Goal: Information Seeking & Learning: Learn about a topic

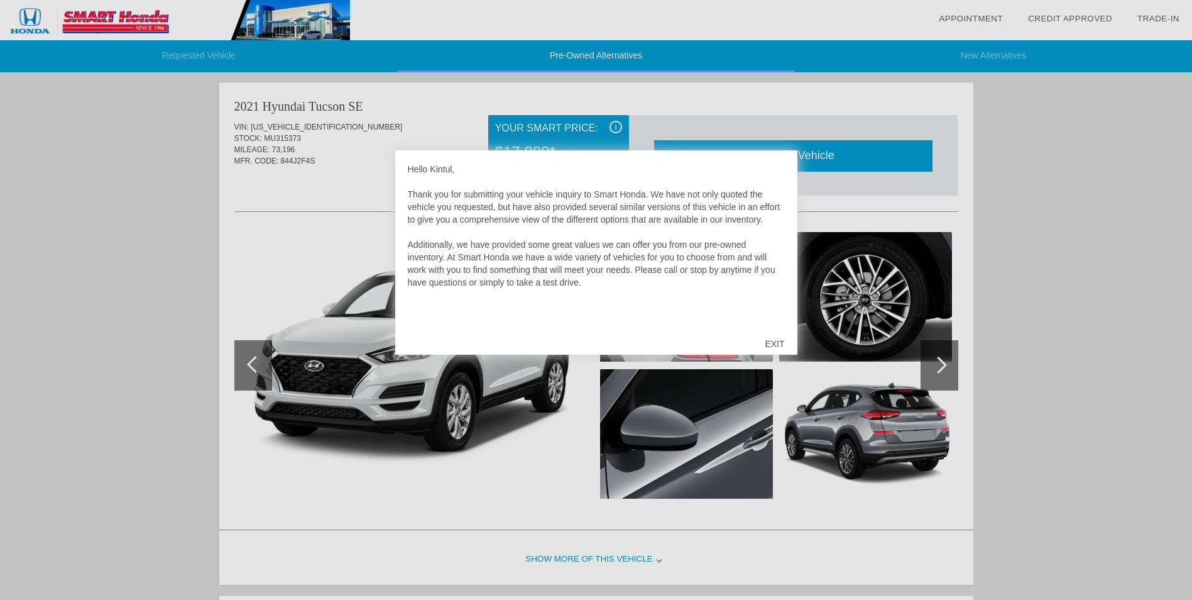
scroll to position [4, 0]
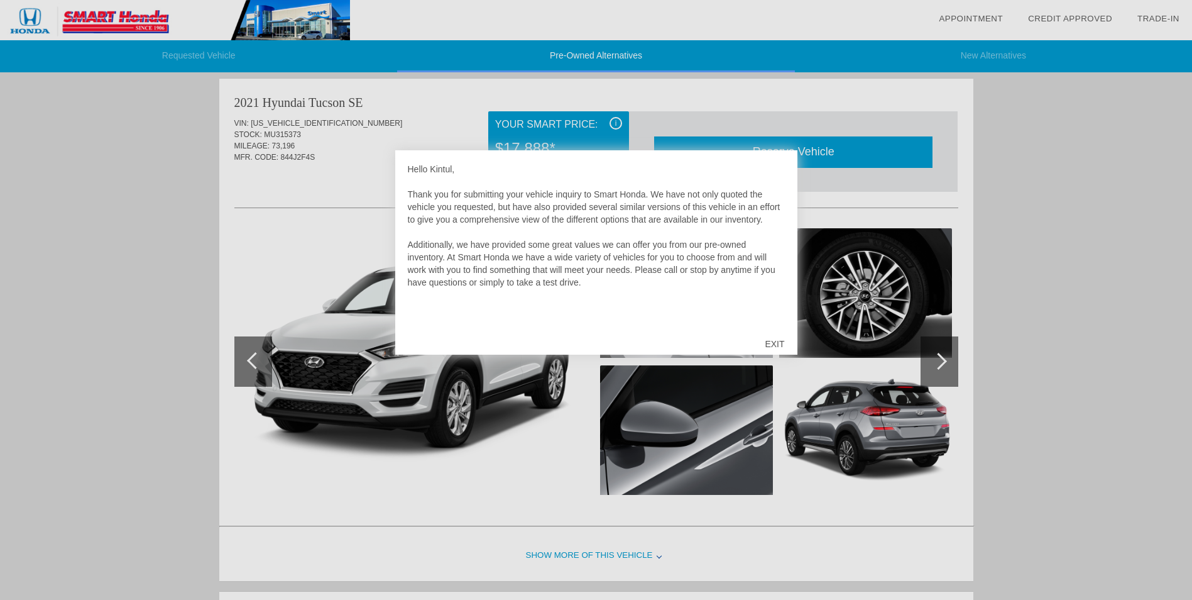
click at [774, 342] on div "EXIT" at bounding box center [774, 344] width 45 height 38
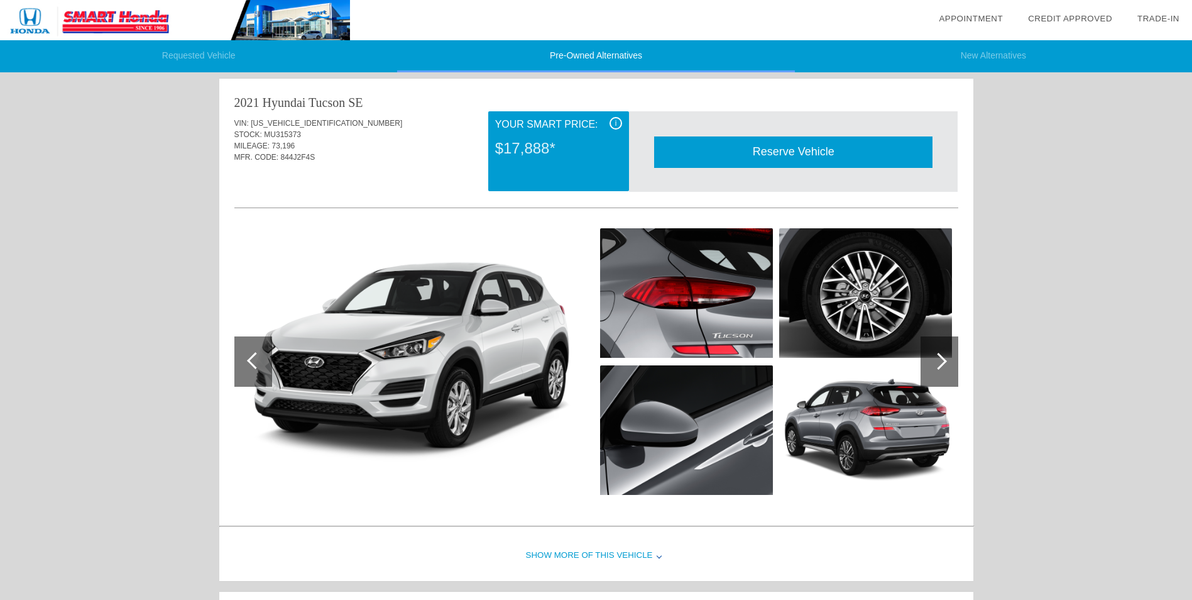
click at [949, 351] on div at bounding box center [940, 361] width 38 height 50
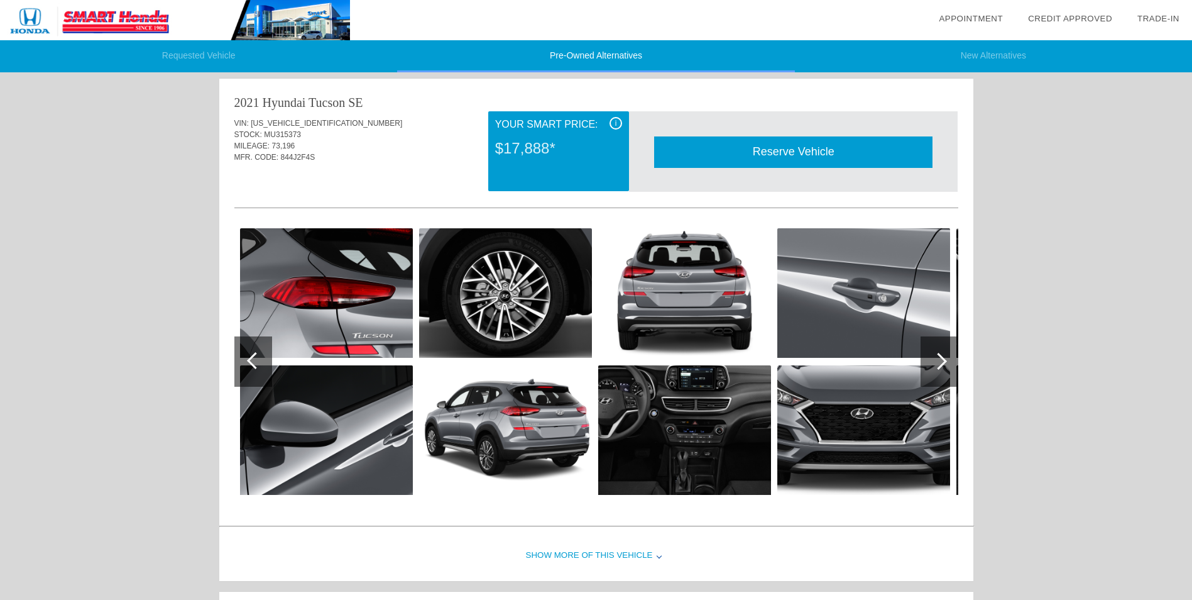
click at [949, 351] on div at bounding box center [940, 361] width 38 height 50
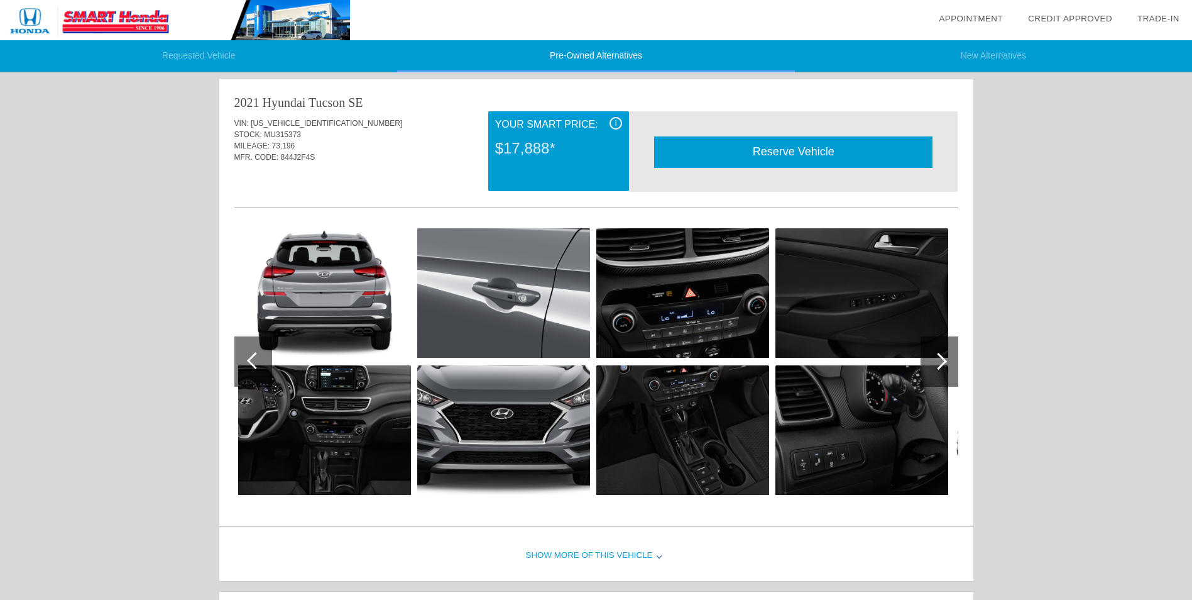
click at [949, 351] on div at bounding box center [940, 361] width 38 height 50
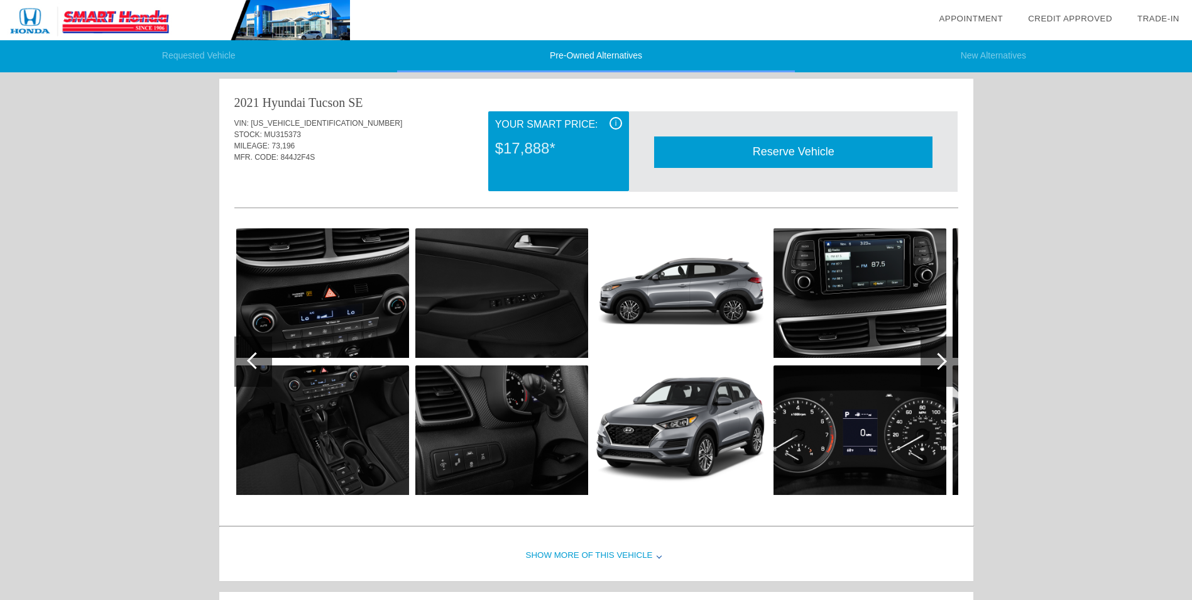
click at [949, 351] on div at bounding box center [940, 361] width 38 height 50
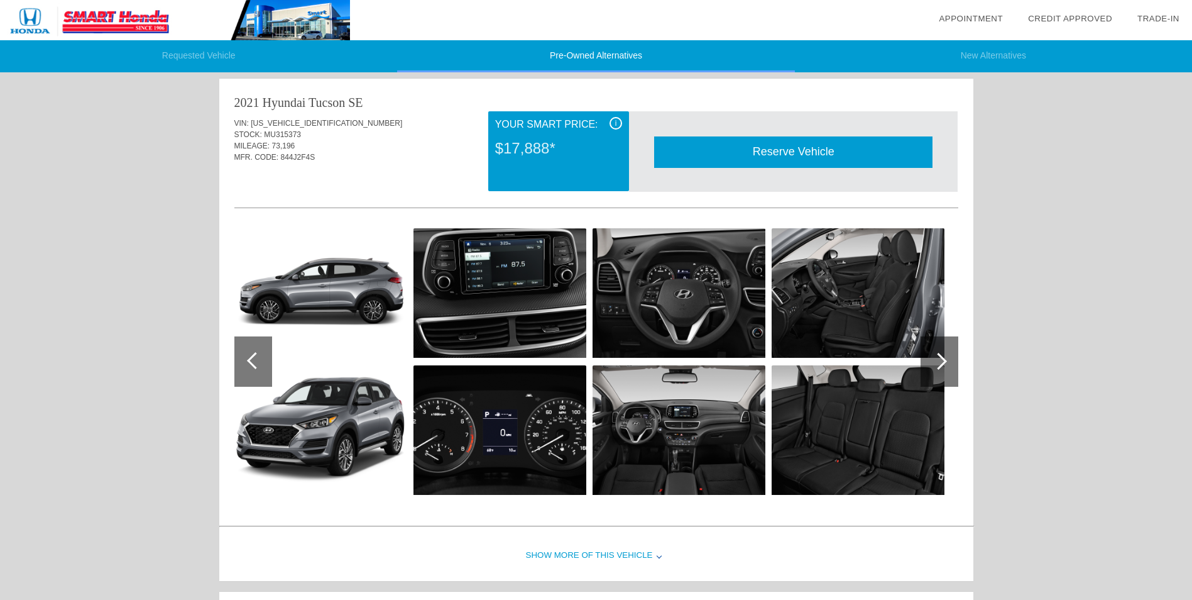
click at [949, 351] on div at bounding box center [940, 361] width 38 height 50
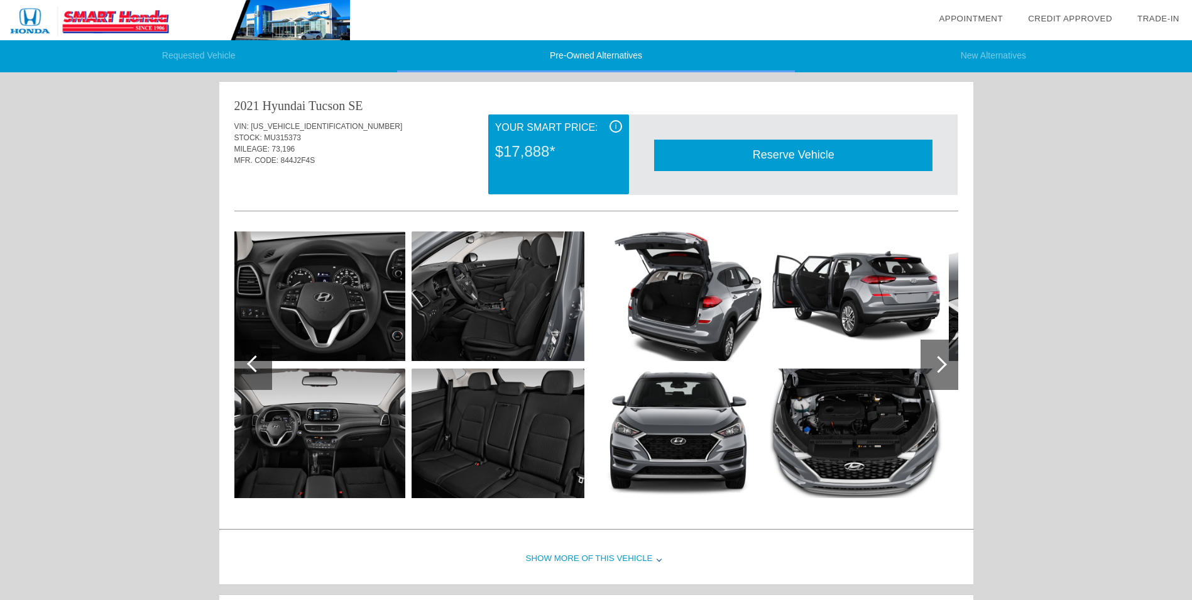
scroll to position [0, 0]
click at [628, 561] on div "Show More of this Vehicle" at bounding box center [596, 559] width 754 height 50
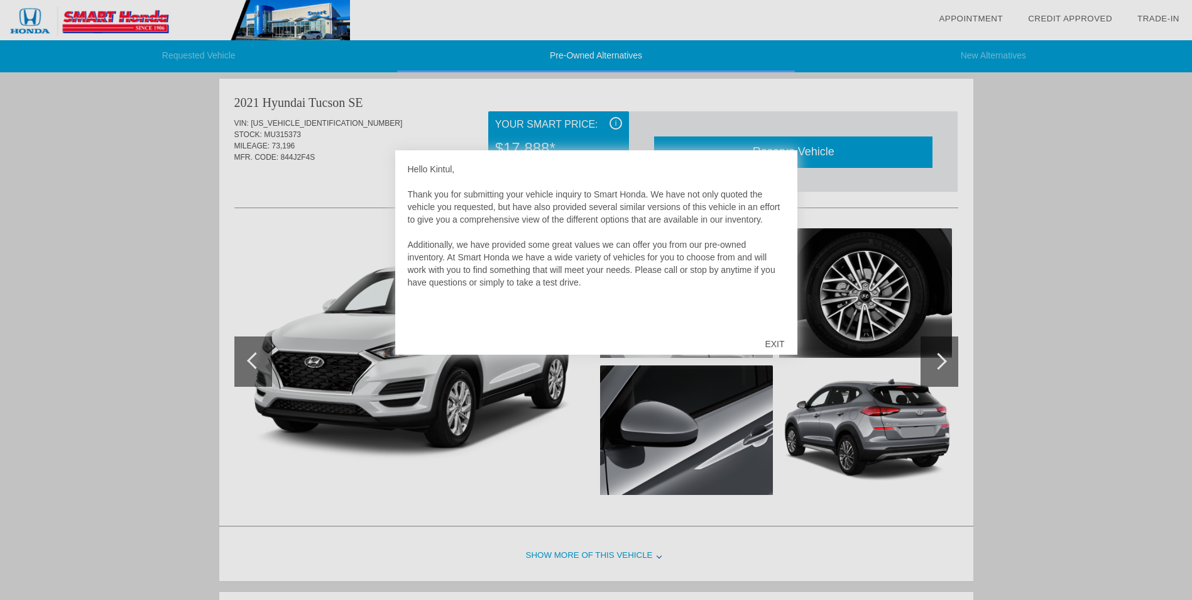
scroll to position [4, 0]
click at [768, 343] on div "EXIT" at bounding box center [774, 344] width 45 height 38
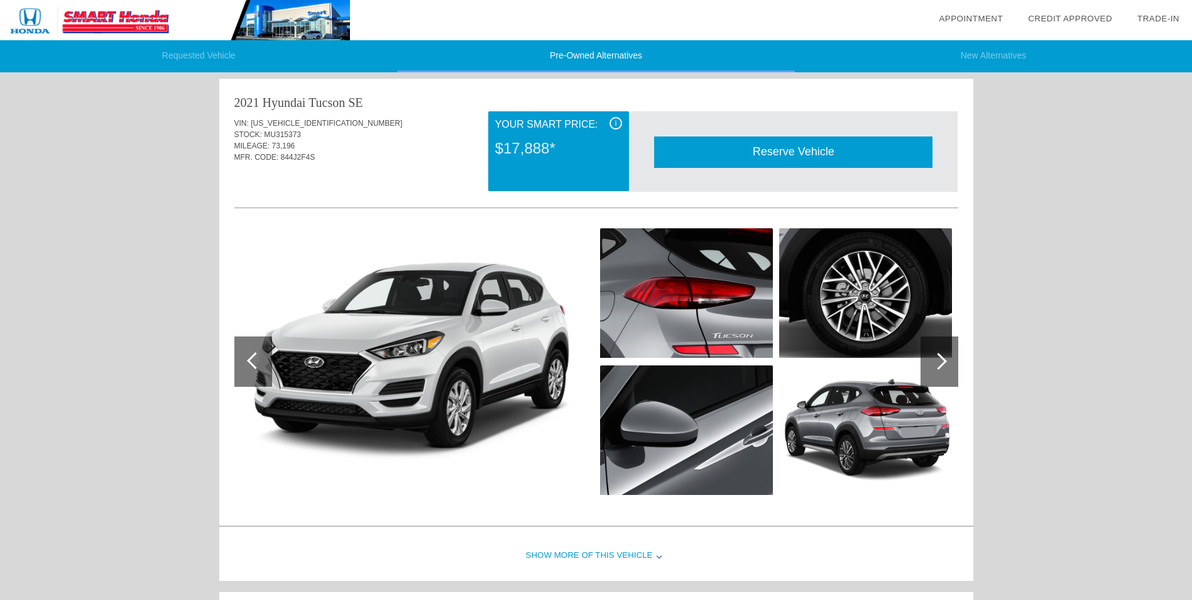
click at [614, 121] on div "i" at bounding box center [616, 123] width 13 height 13
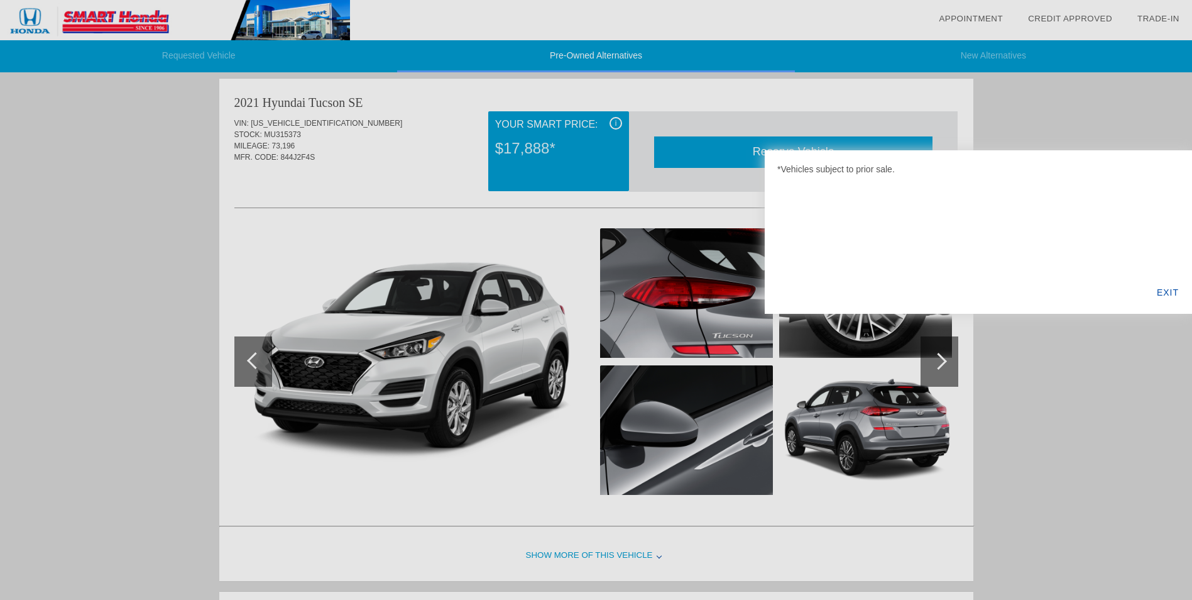
click at [516, 192] on div at bounding box center [596, 300] width 1192 height 600
click at [1162, 288] on div "EXIT" at bounding box center [1168, 292] width 48 height 43
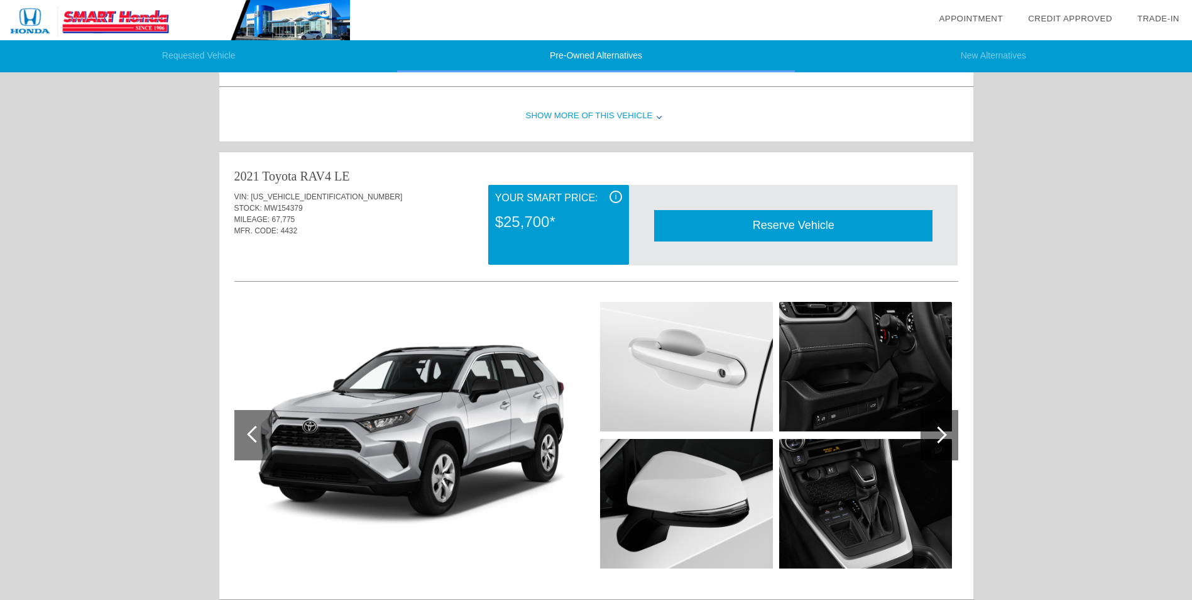
scroll to position [507, 0]
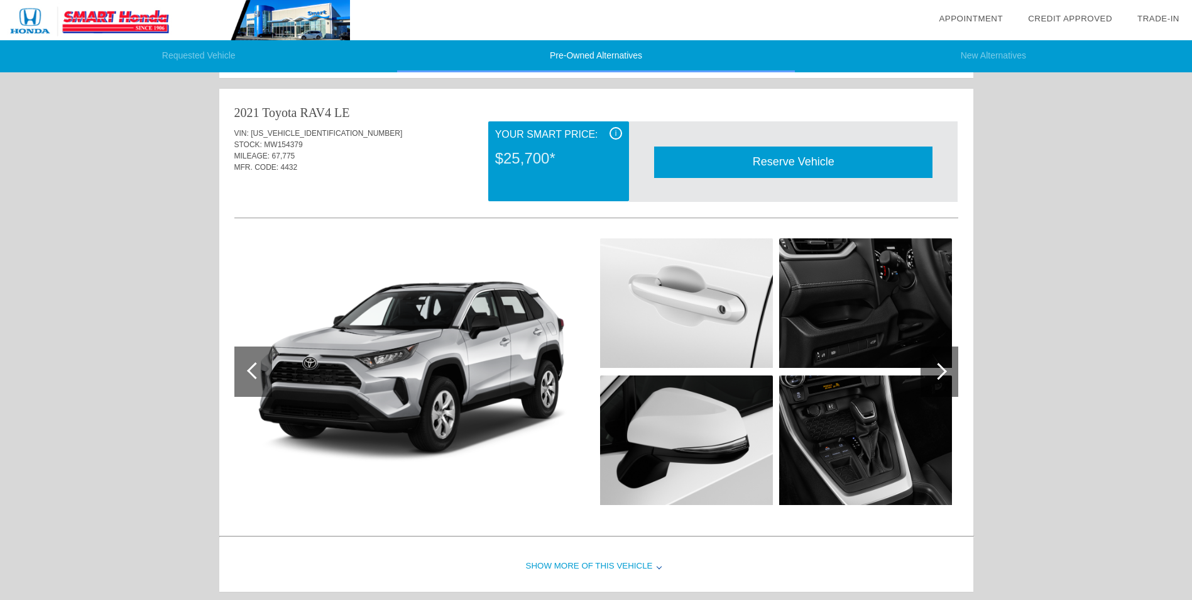
click at [939, 379] on div at bounding box center [938, 371] width 17 height 17
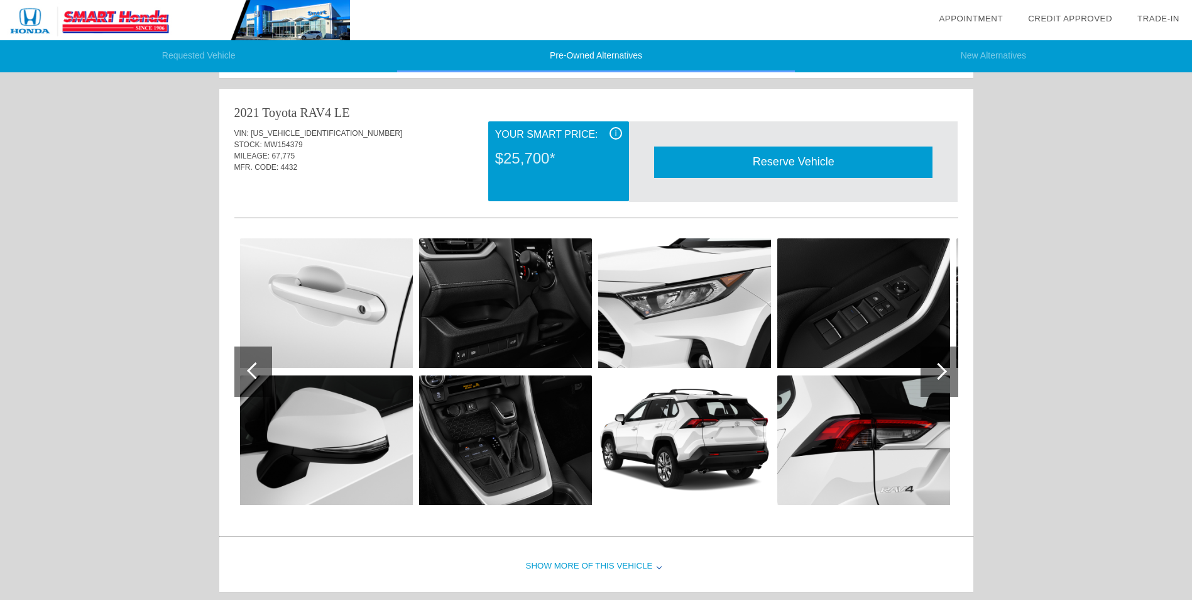
click at [939, 379] on div at bounding box center [938, 371] width 17 height 17
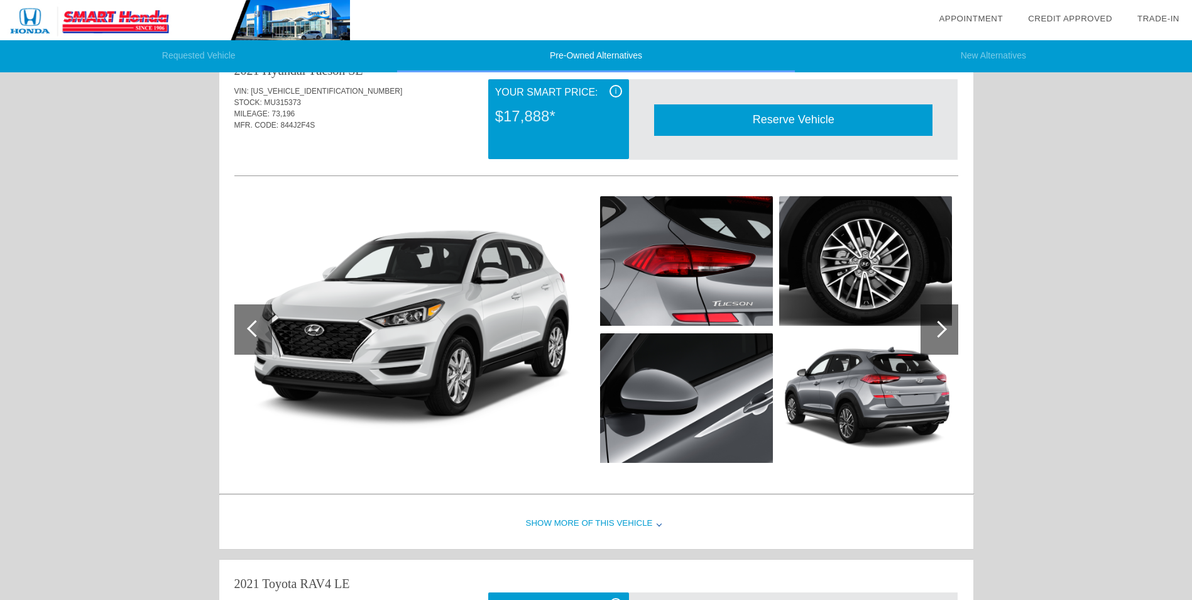
scroll to position [4, 0]
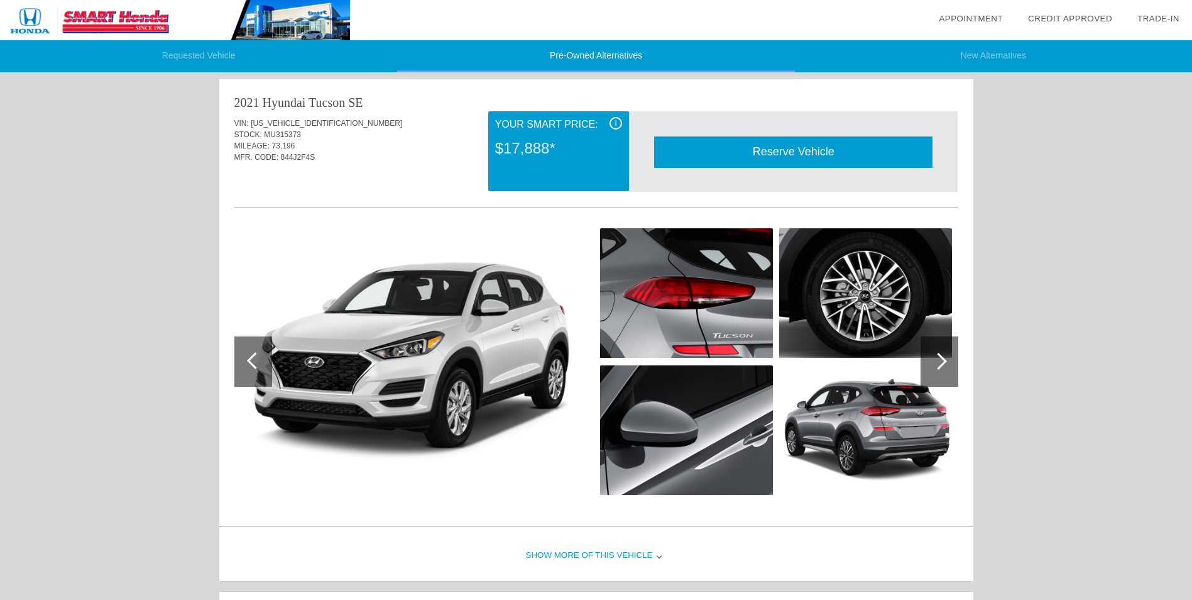
click at [937, 374] on div at bounding box center [940, 361] width 38 height 50
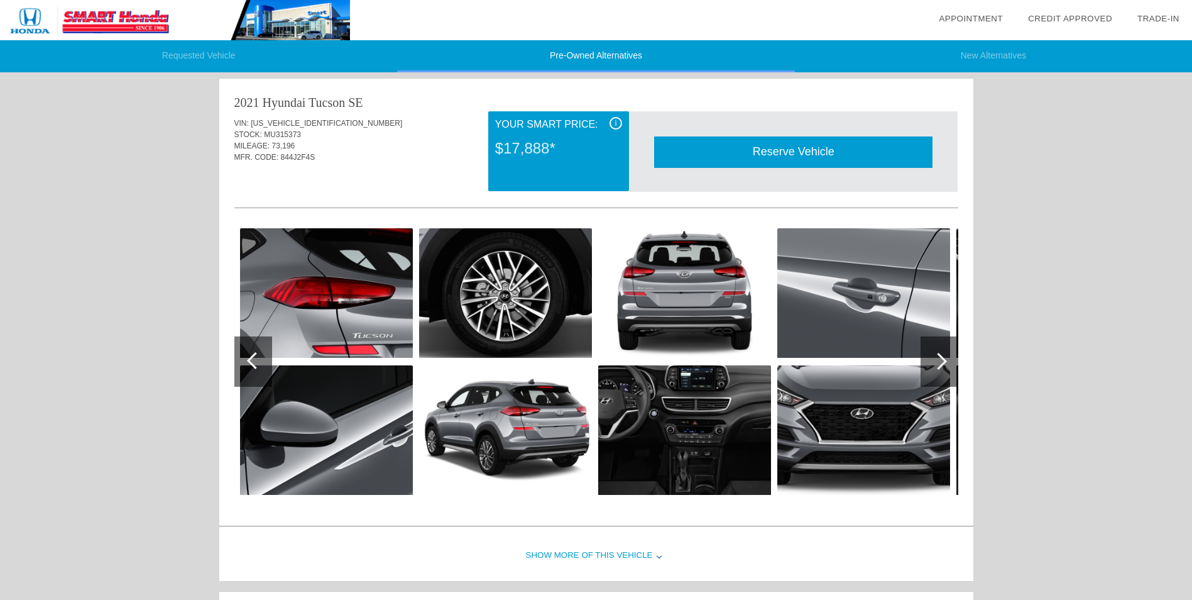
click at [937, 374] on div at bounding box center [940, 361] width 38 height 50
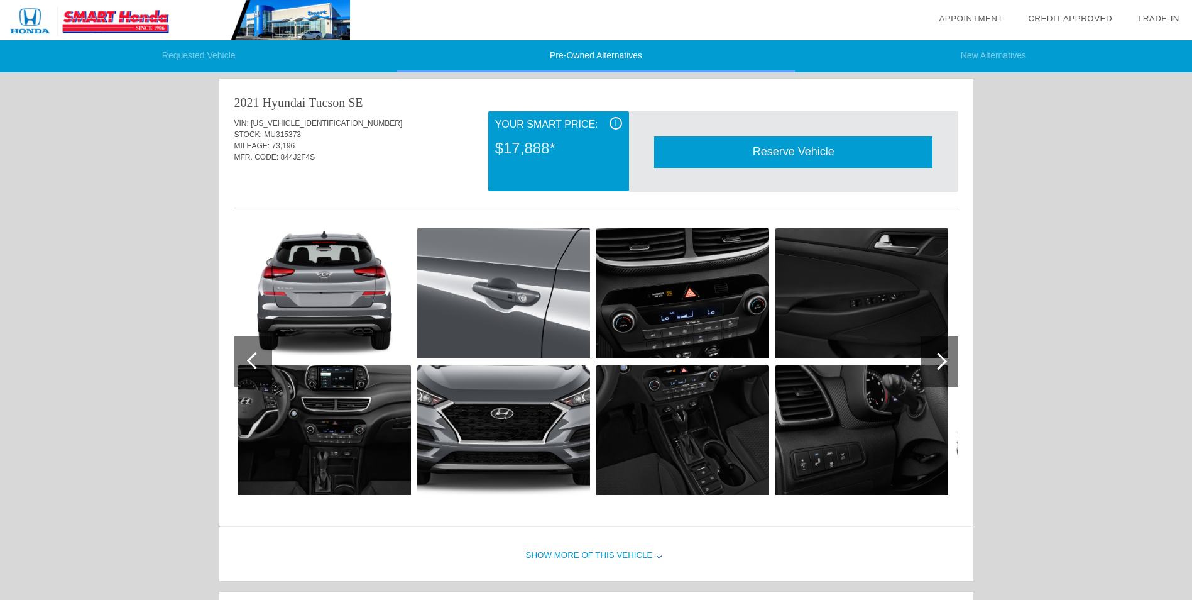
click at [937, 374] on div at bounding box center [940, 361] width 38 height 50
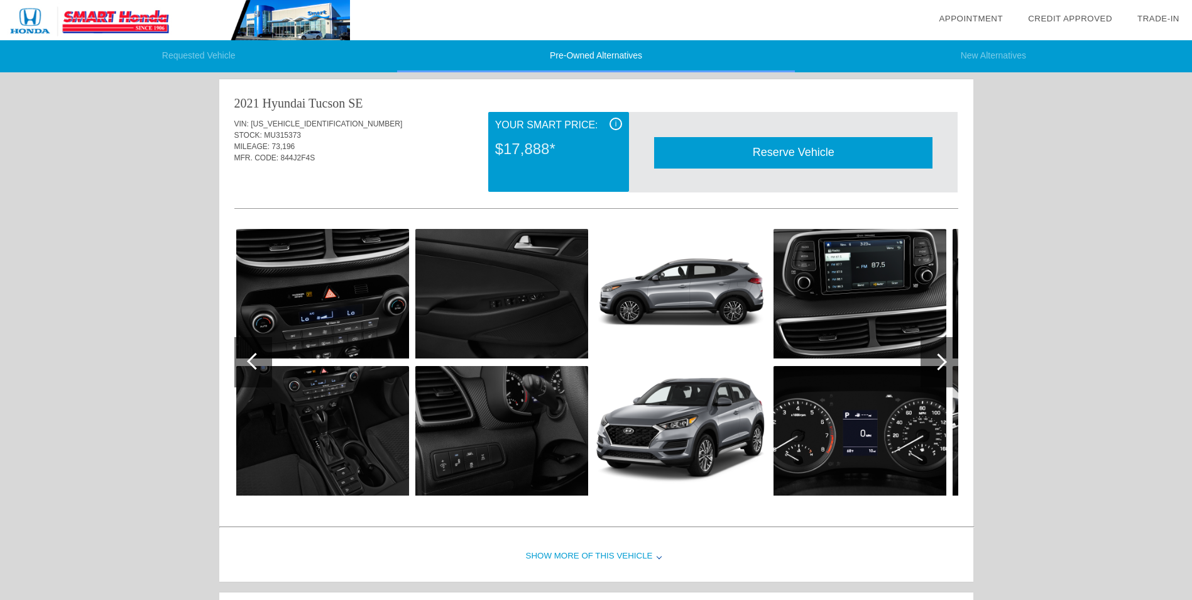
scroll to position [0, 0]
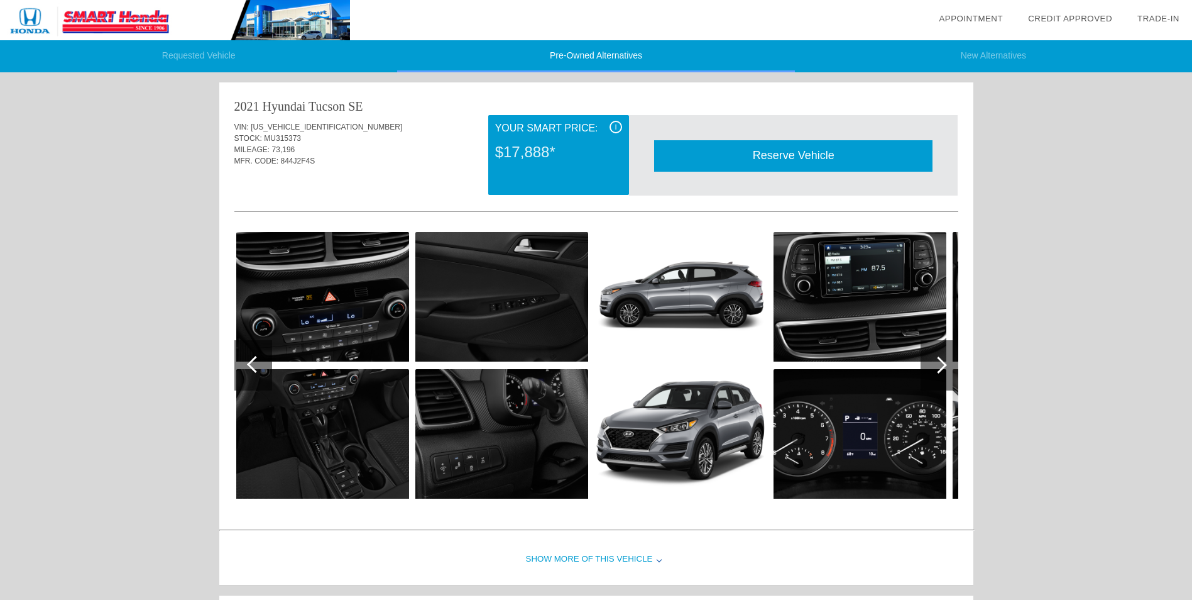
click at [940, 361] on div at bounding box center [938, 364] width 17 height 17
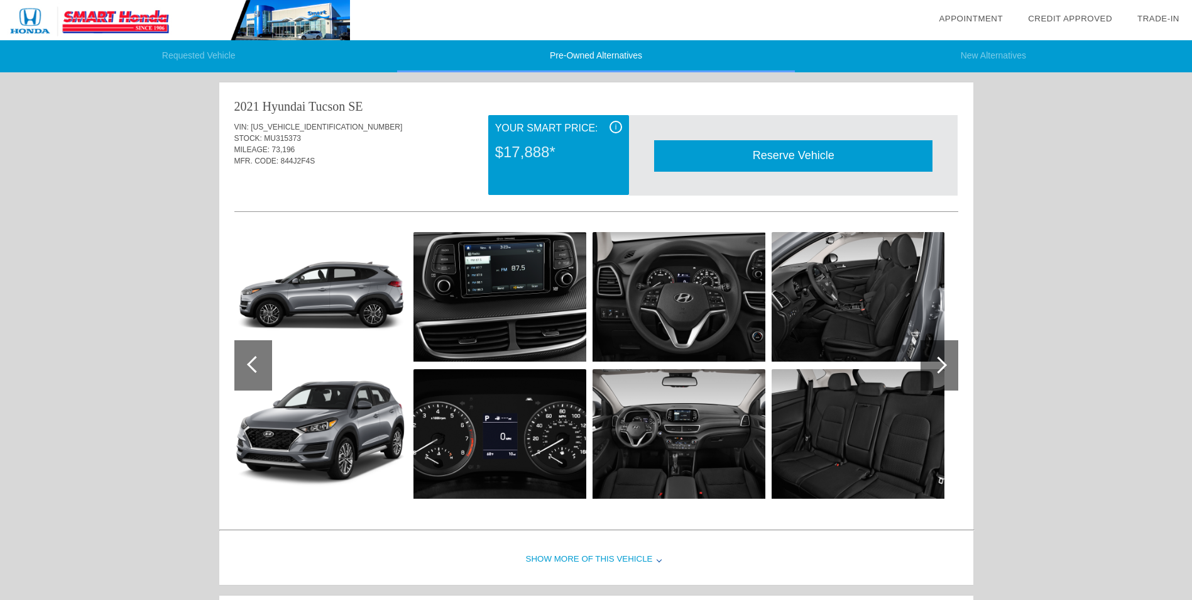
click at [940, 361] on div at bounding box center [938, 364] width 17 height 17
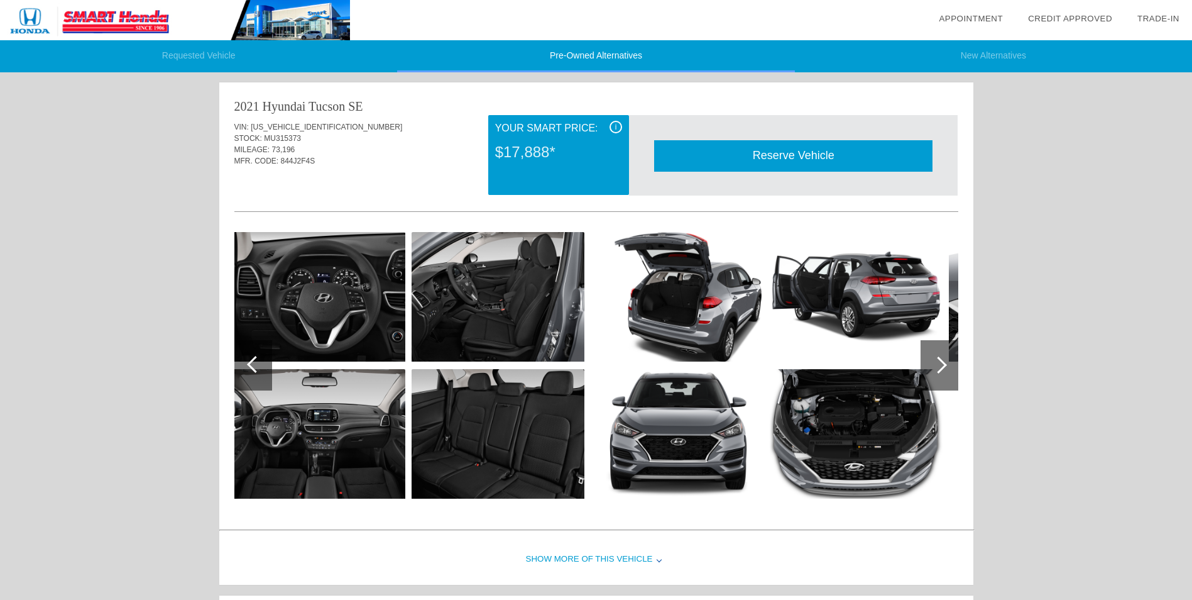
click at [940, 361] on div at bounding box center [938, 364] width 17 height 17
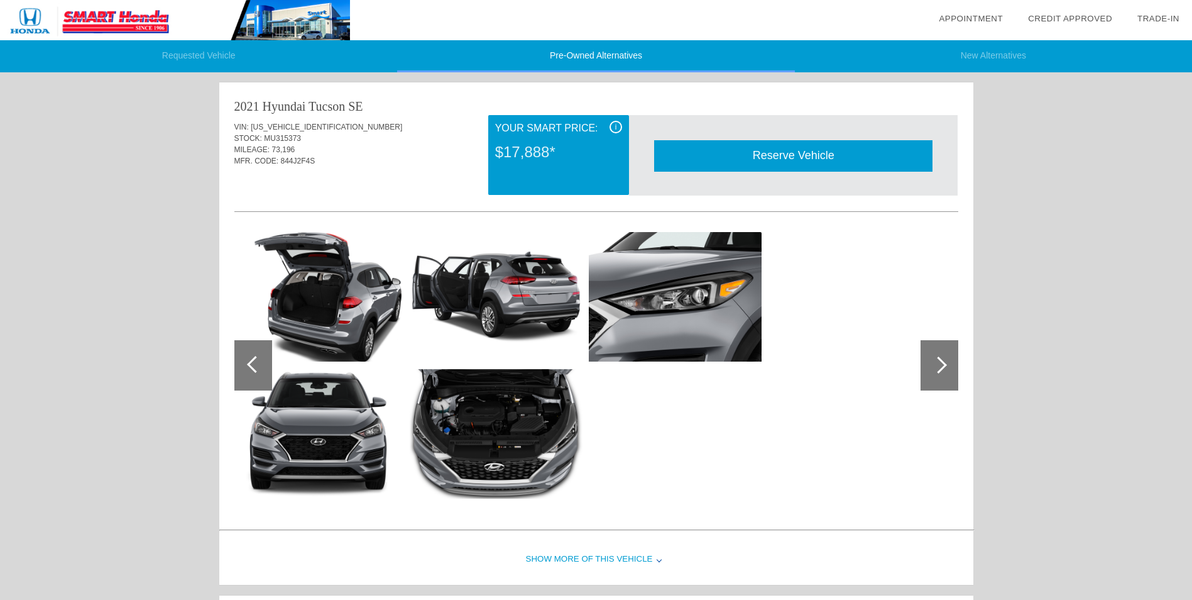
click at [940, 361] on div at bounding box center [938, 364] width 17 height 17
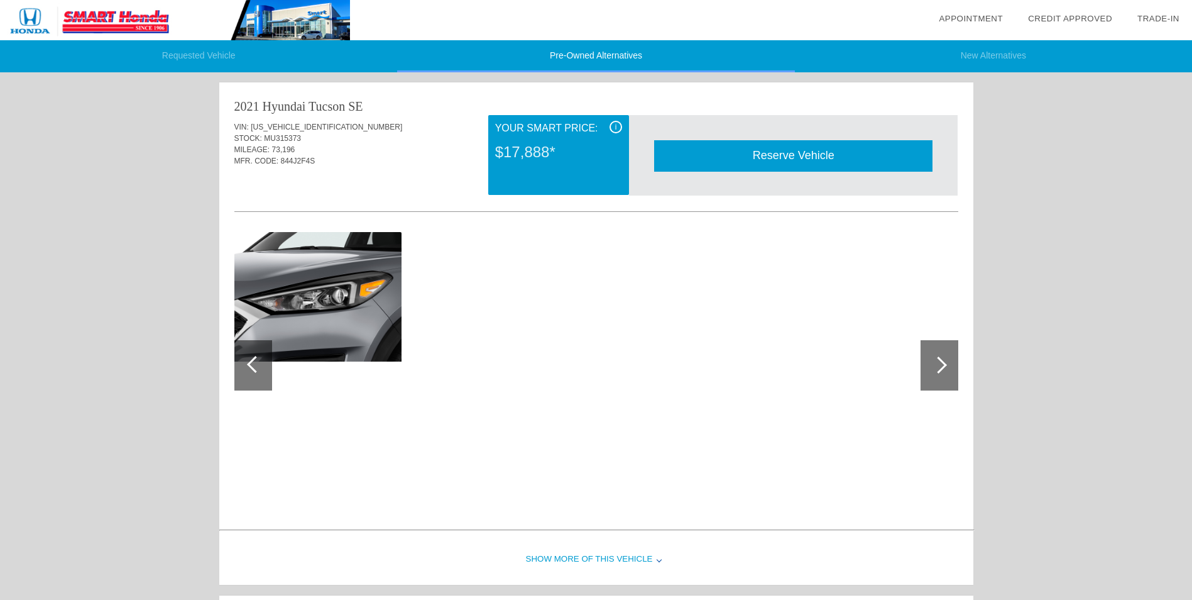
click at [940, 361] on div at bounding box center [938, 364] width 17 height 17
click at [238, 372] on div at bounding box center [253, 365] width 38 height 50
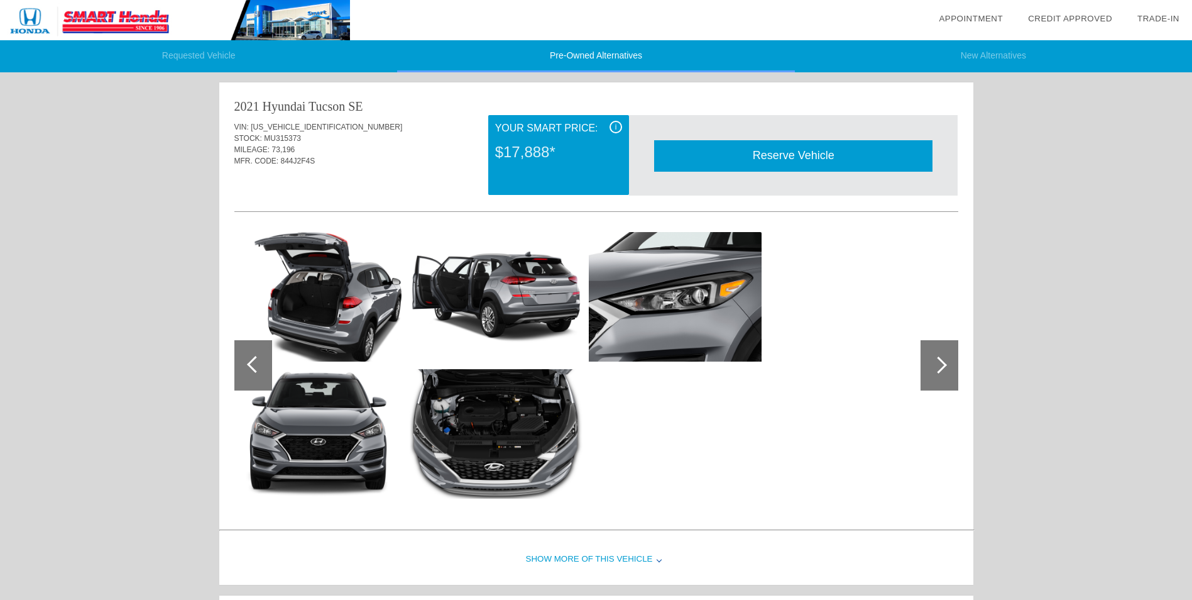
click at [262, 377] on div at bounding box center [253, 365] width 38 height 50
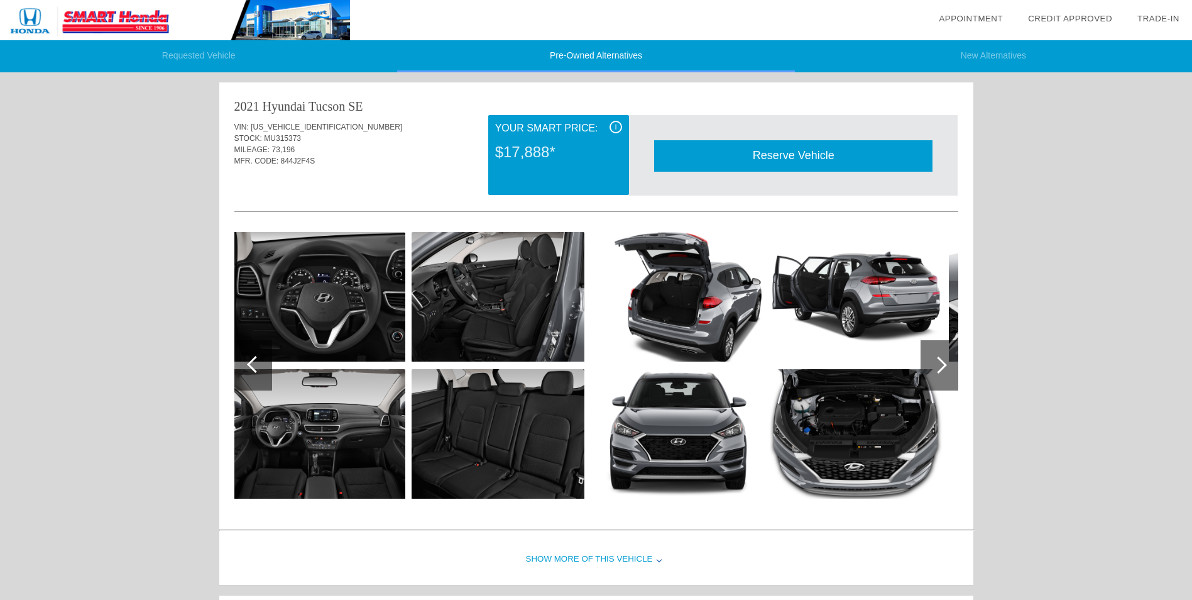
click at [262, 377] on div at bounding box center [253, 365] width 38 height 50
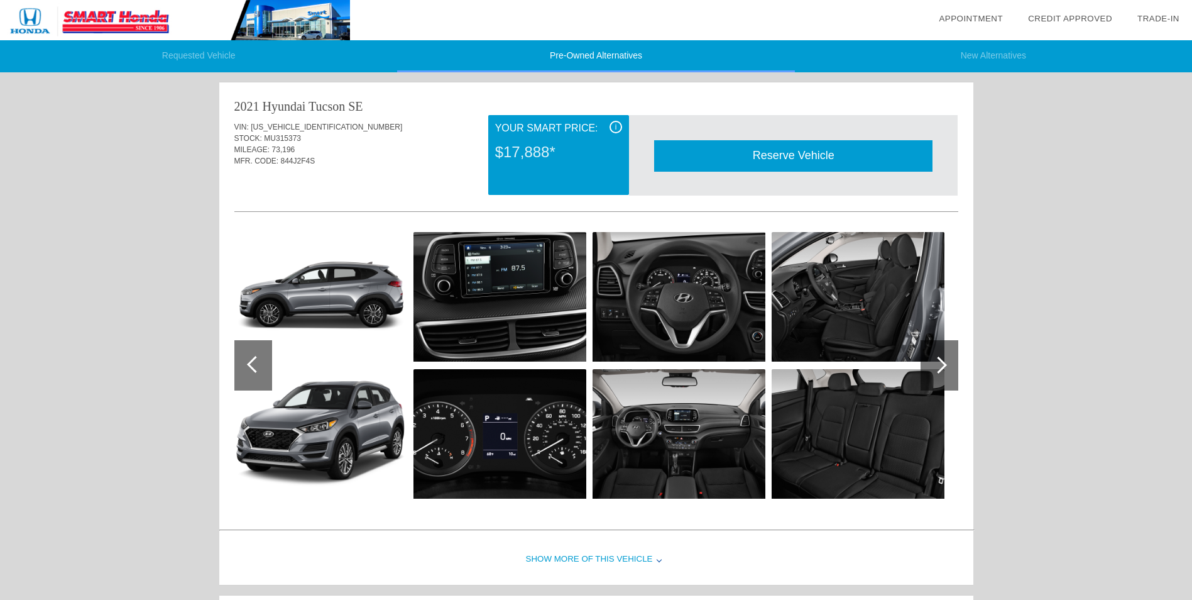
click at [262, 377] on div at bounding box center [253, 365] width 38 height 50
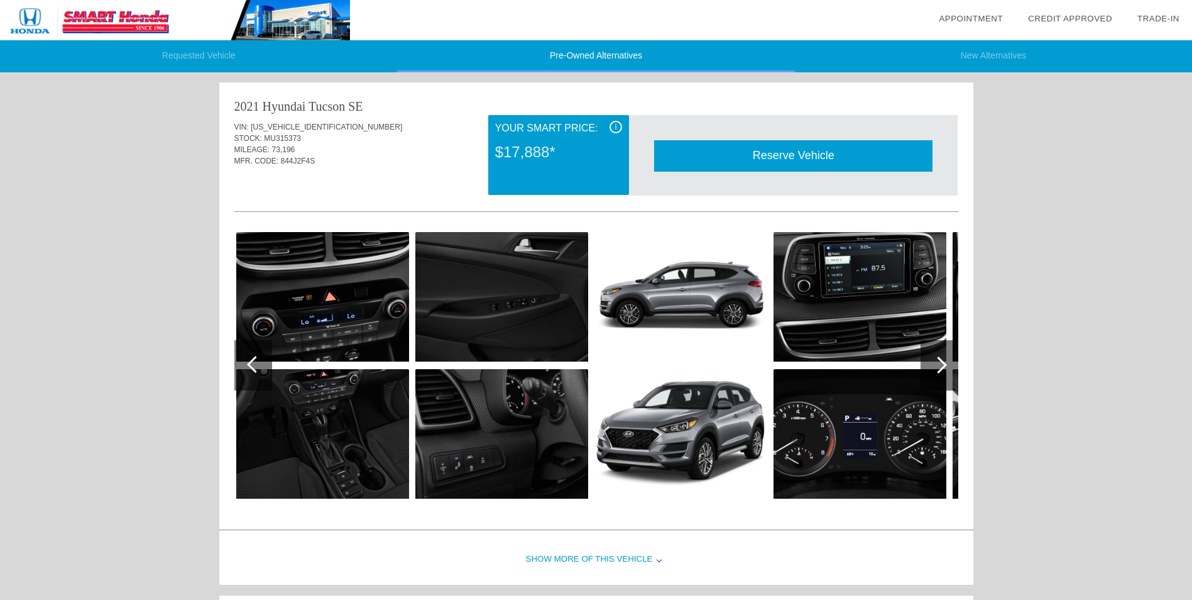
click at [262, 377] on div at bounding box center [253, 365] width 38 height 50
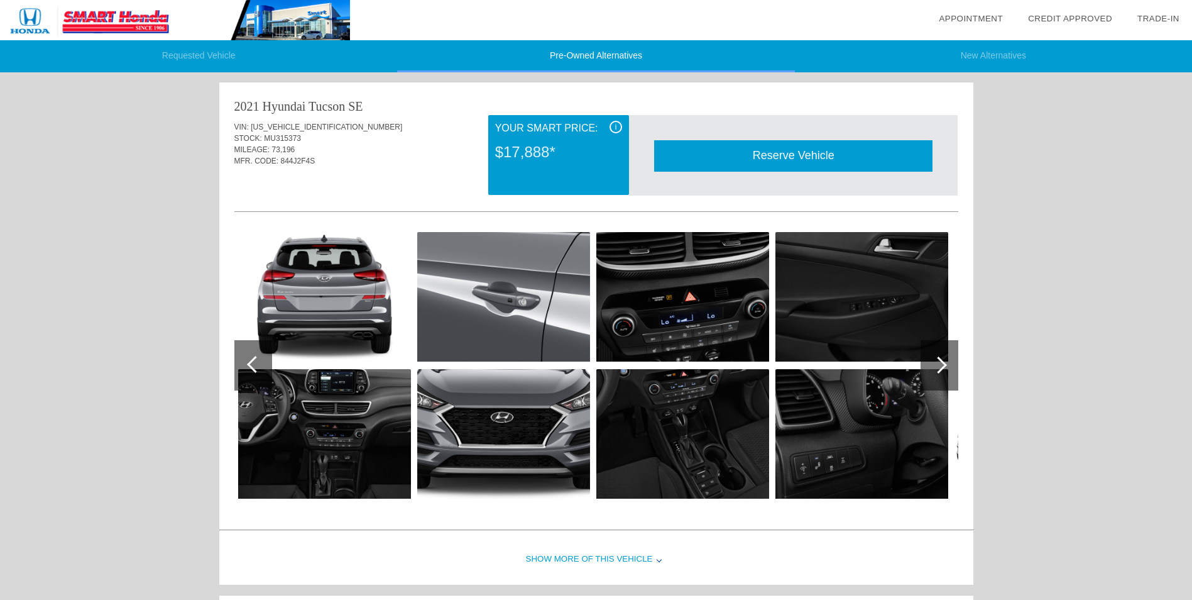
click at [262, 377] on div at bounding box center [253, 365] width 38 height 50
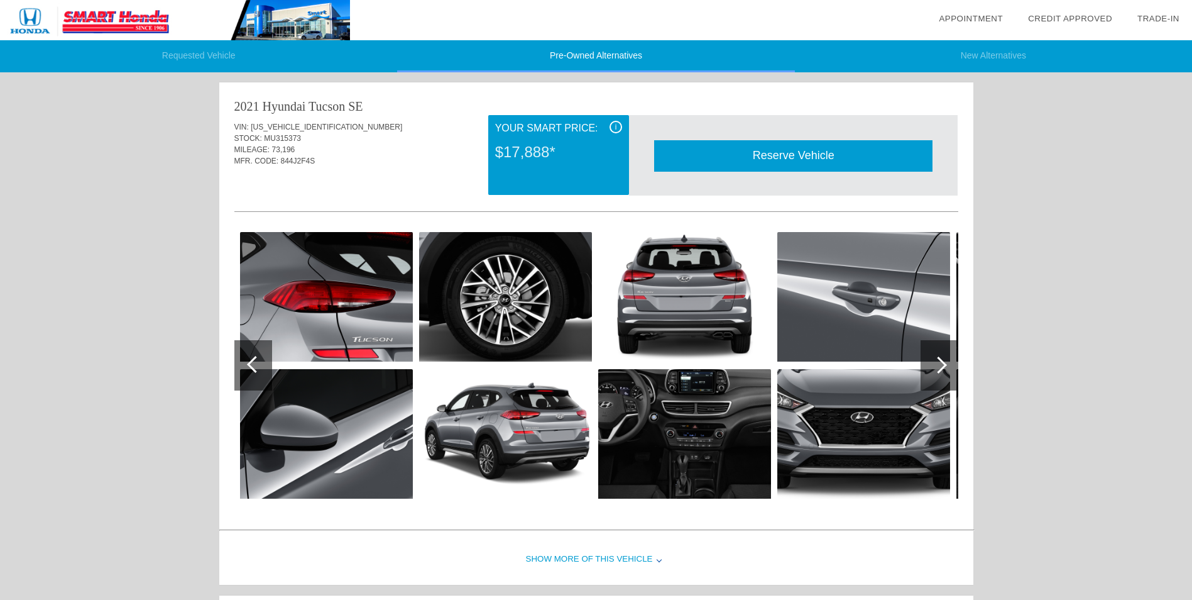
click at [262, 377] on div at bounding box center [253, 365] width 38 height 50
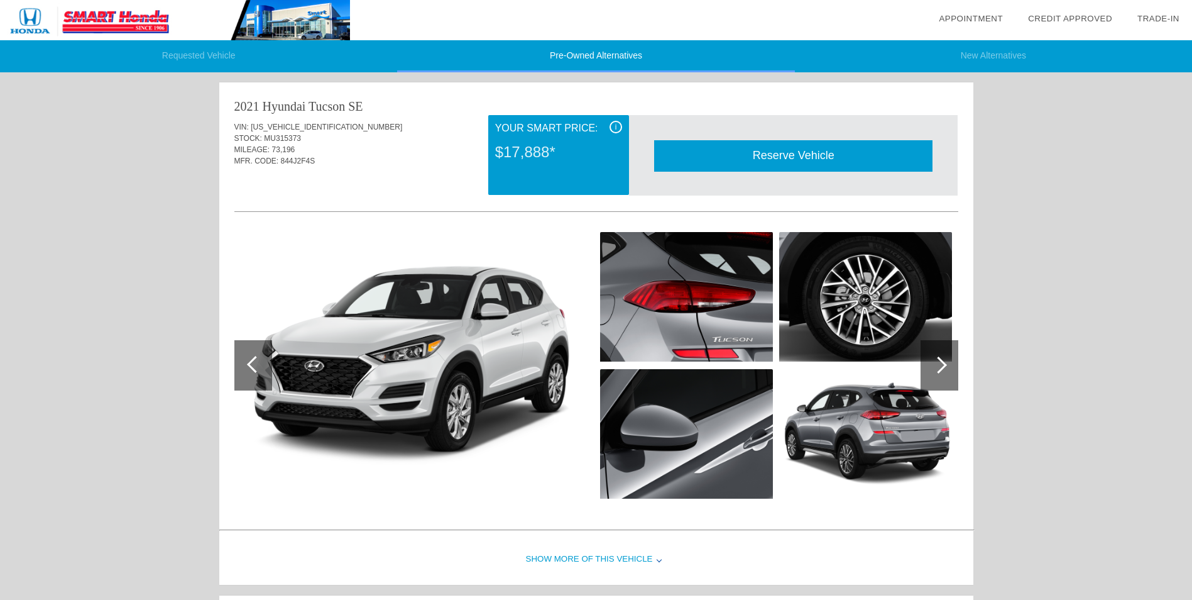
click at [608, 555] on div "Show More of this Vehicle" at bounding box center [596, 559] width 754 height 50
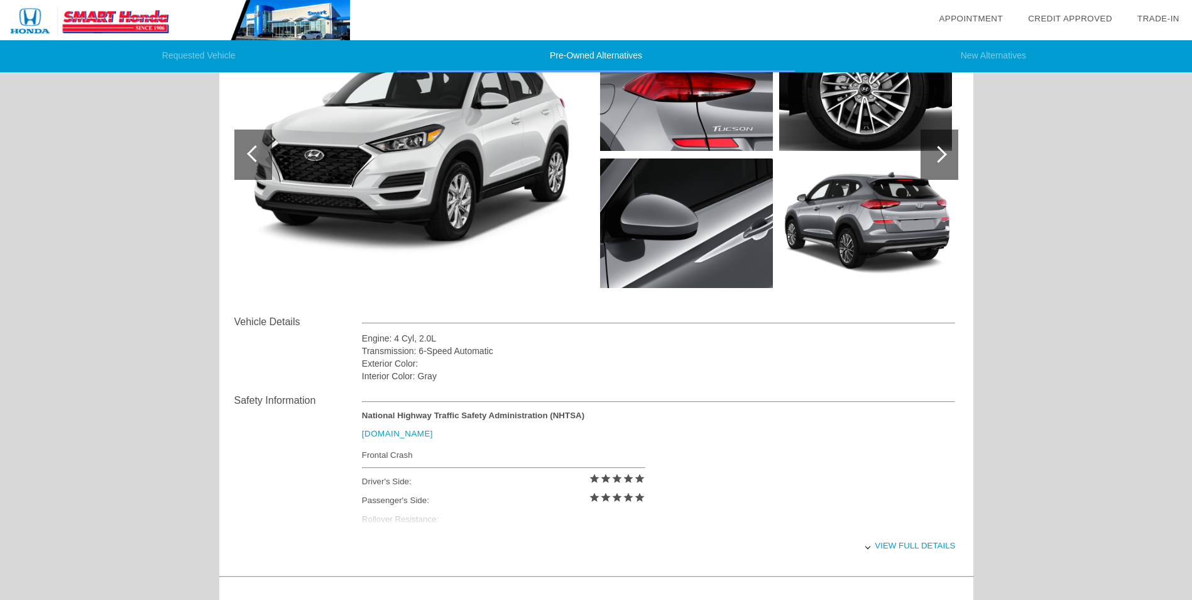
scroll to position [189, 0]
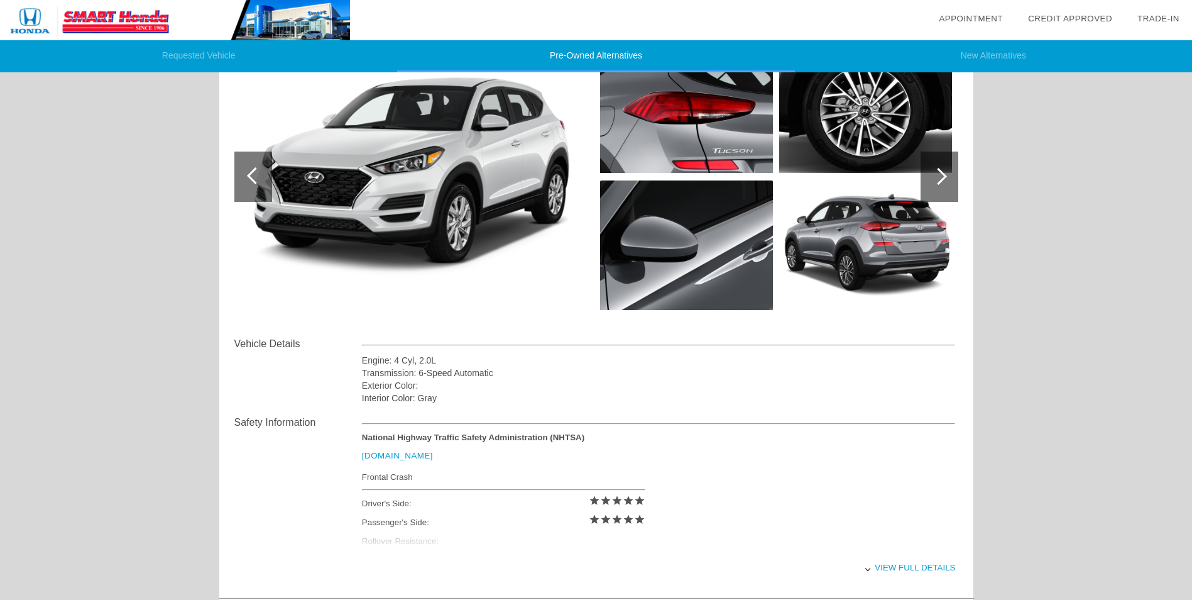
click at [913, 560] on div "View full details" at bounding box center [659, 567] width 594 height 31
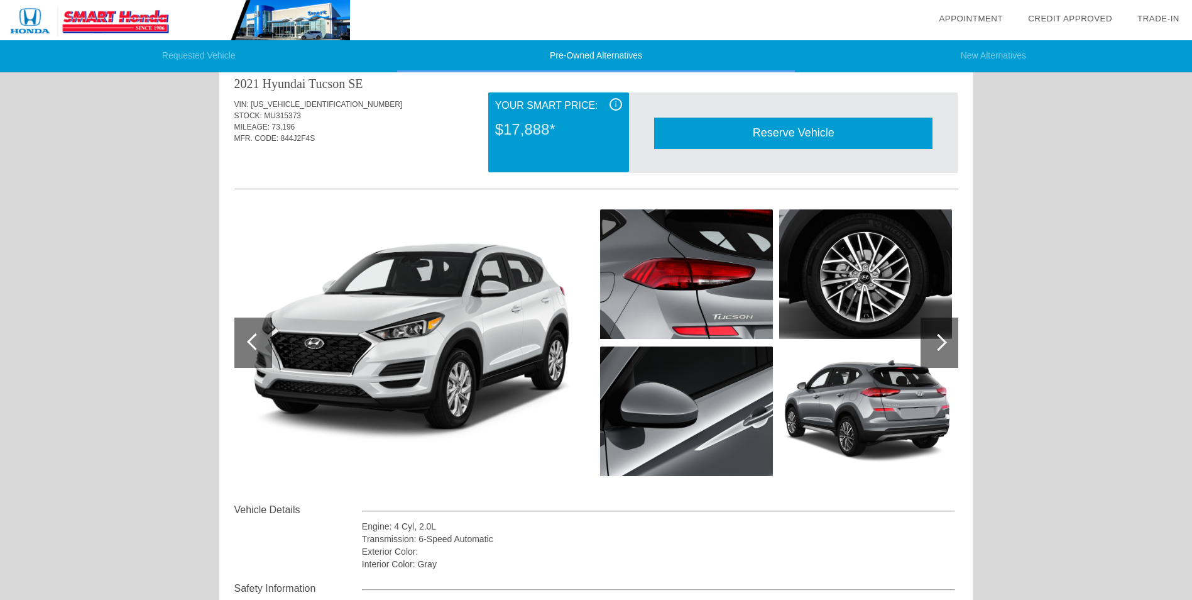
scroll to position [0, 0]
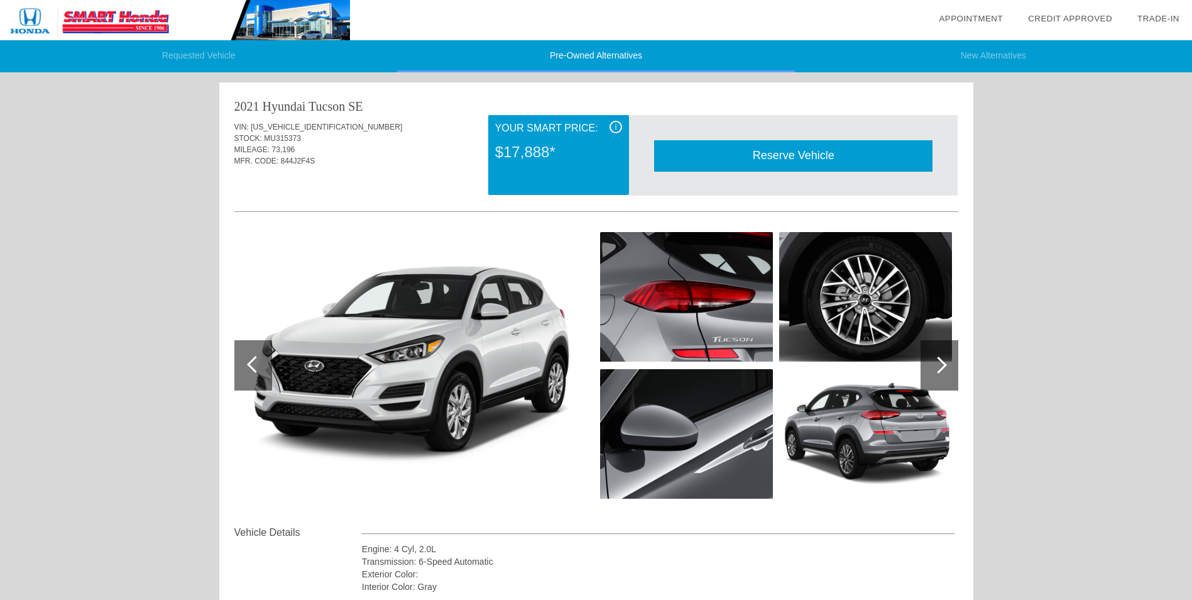
click at [949, 376] on div at bounding box center [940, 365] width 38 height 50
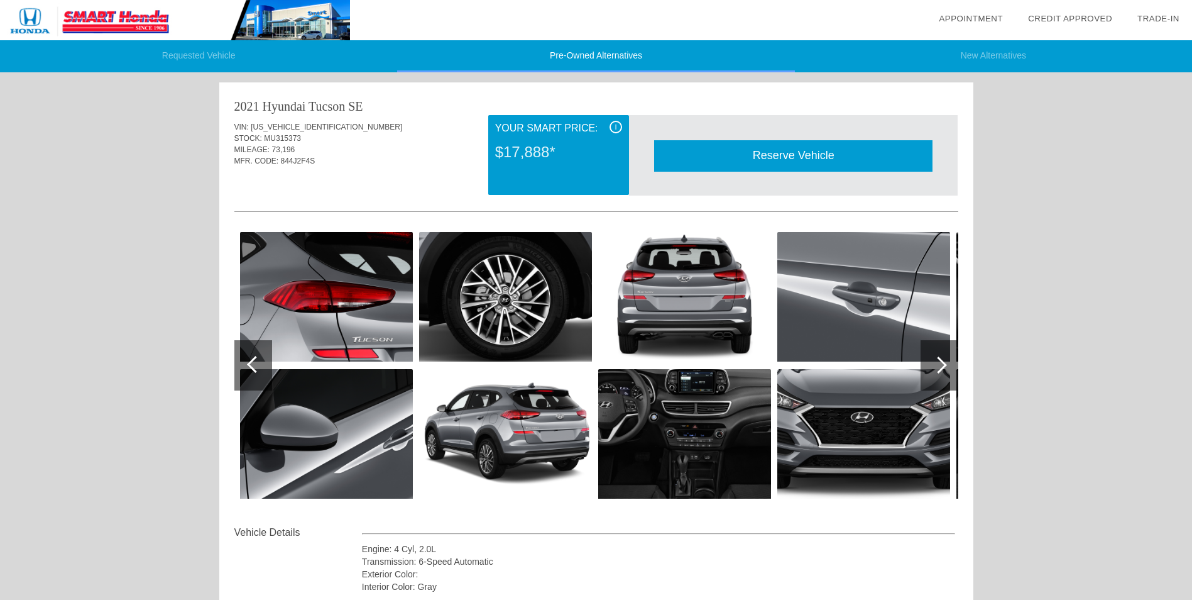
click at [949, 376] on div at bounding box center [940, 365] width 38 height 50
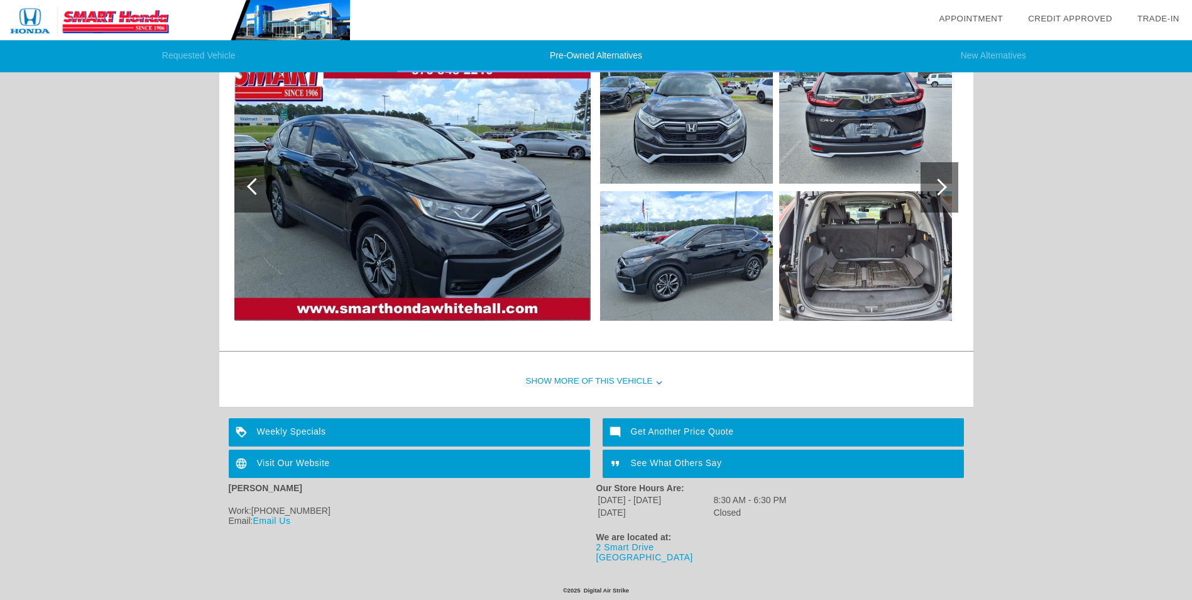
scroll to position [1467, 0]
